Goal: Transaction & Acquisition: Book appointment/travel/reservation

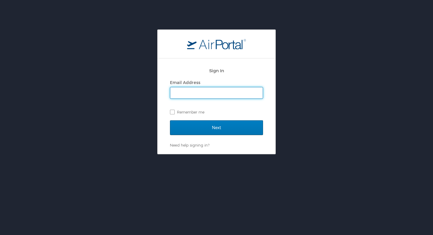
click at [212, 91] on input "Email Address" at bounding box center [216, 92] width 92 height 11
type input "[EMAIL_ADDRESS][DOMAIN_NAME]"
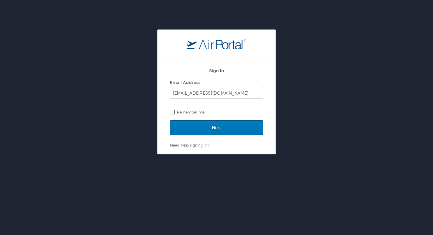
click at [173, 114] on label "Remember me" at bounding box center [216, 111] width 93 height 9
click at [173, 113] on input "Remember me" at bounding box center [172, 112] width 4 height 4
checkbox input "true"
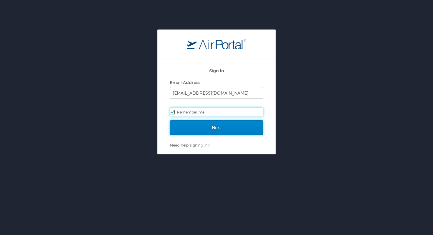
click at [191, 125] on input "Next" at bounding box center [216, 127] width 93 height 15
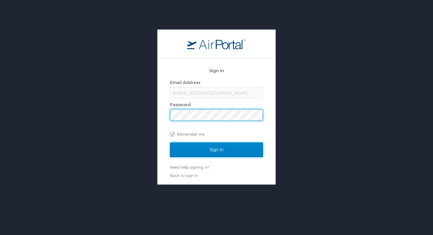
click at [211, 144] on input "Sign In" at bounding box center [216, 149] width 93 height 15
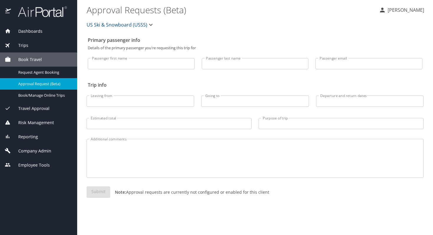
click at [27, 61] on span "Book Travel" at bounding box center [26, 59] width 31 height 6
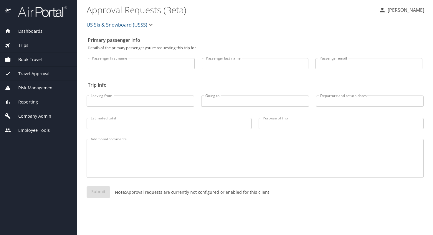
click at [29, 32] on span "Dashboards" at bounding box center [27, 31] width 32 height 6
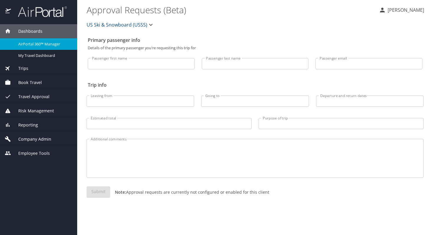
click at [32, 83] on span "Book Travel" at bounding box center [26, 82] width 31 height 6
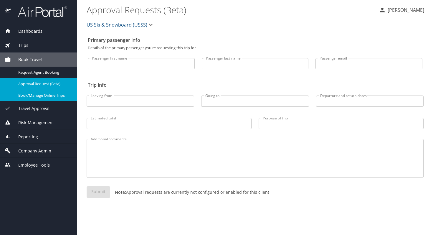
click at [35, 94] on span "Book/Manage Online Trips" at bounding box center [44, 95] width 52 height 6
